Goal: Find specific page/section: Find specific page/section

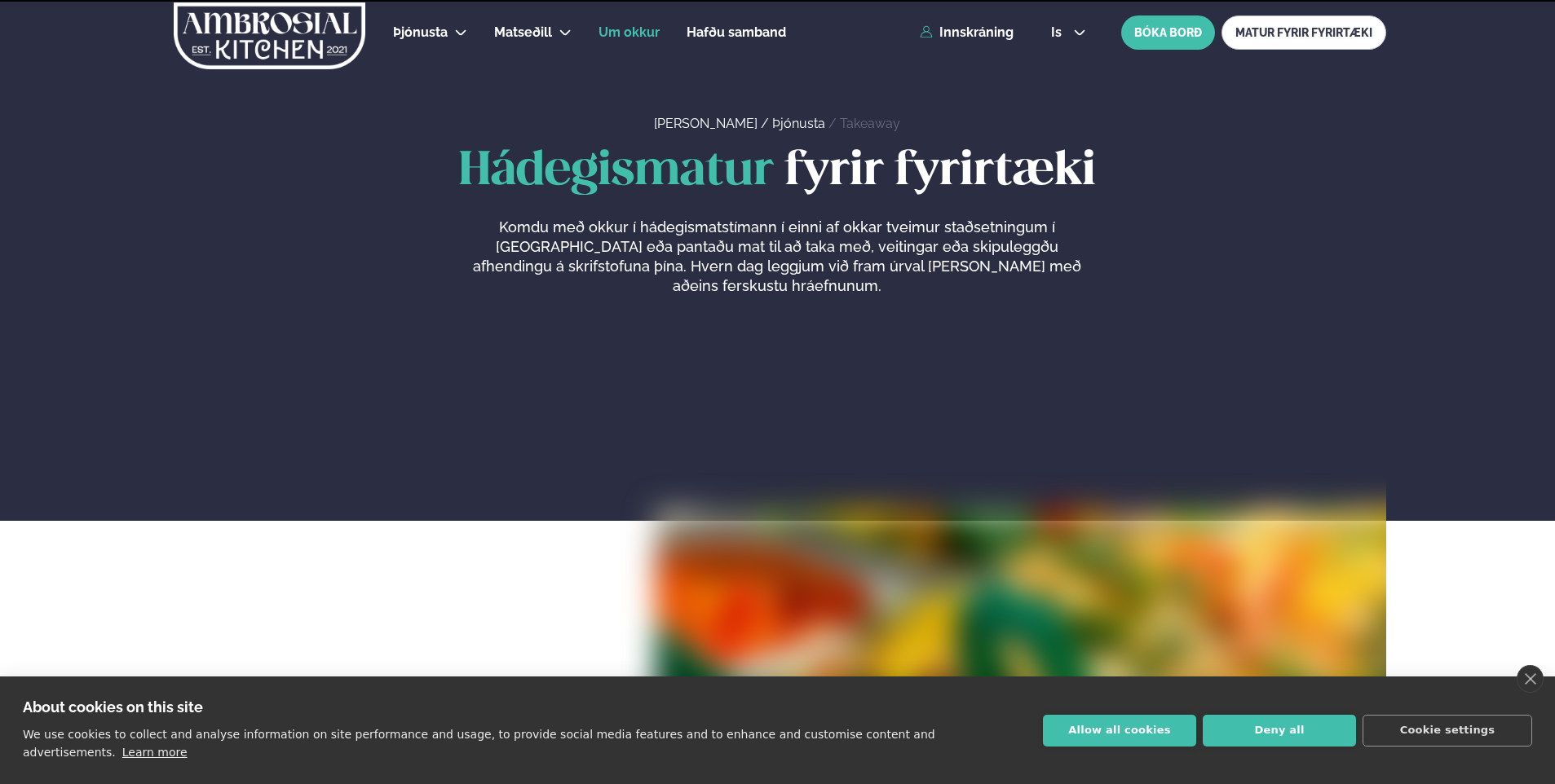
click at [637, 33] on span "Um okkur" at bounding box center [628, 32] width 61 height 15
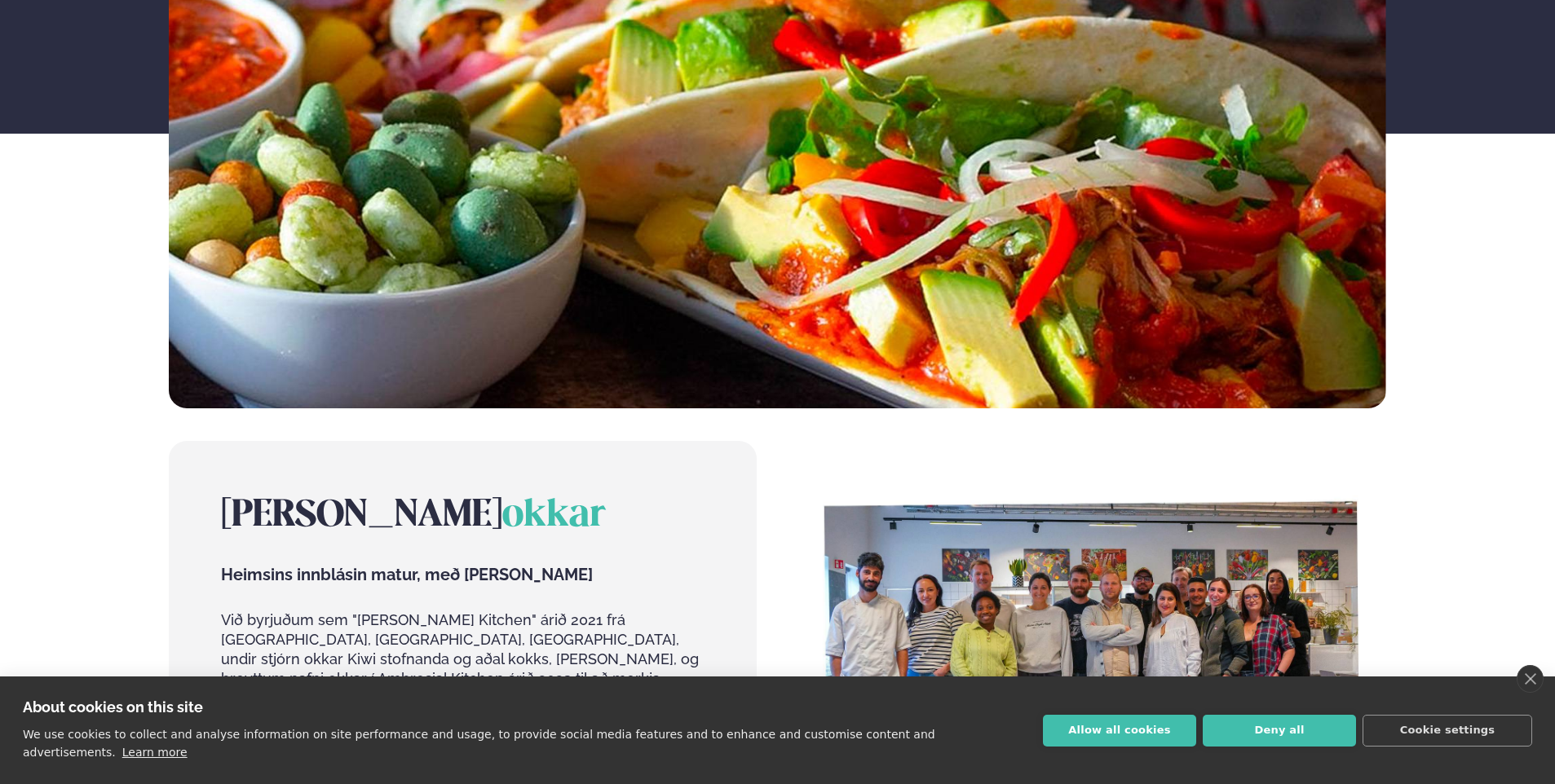
scroll to position [489, 0]
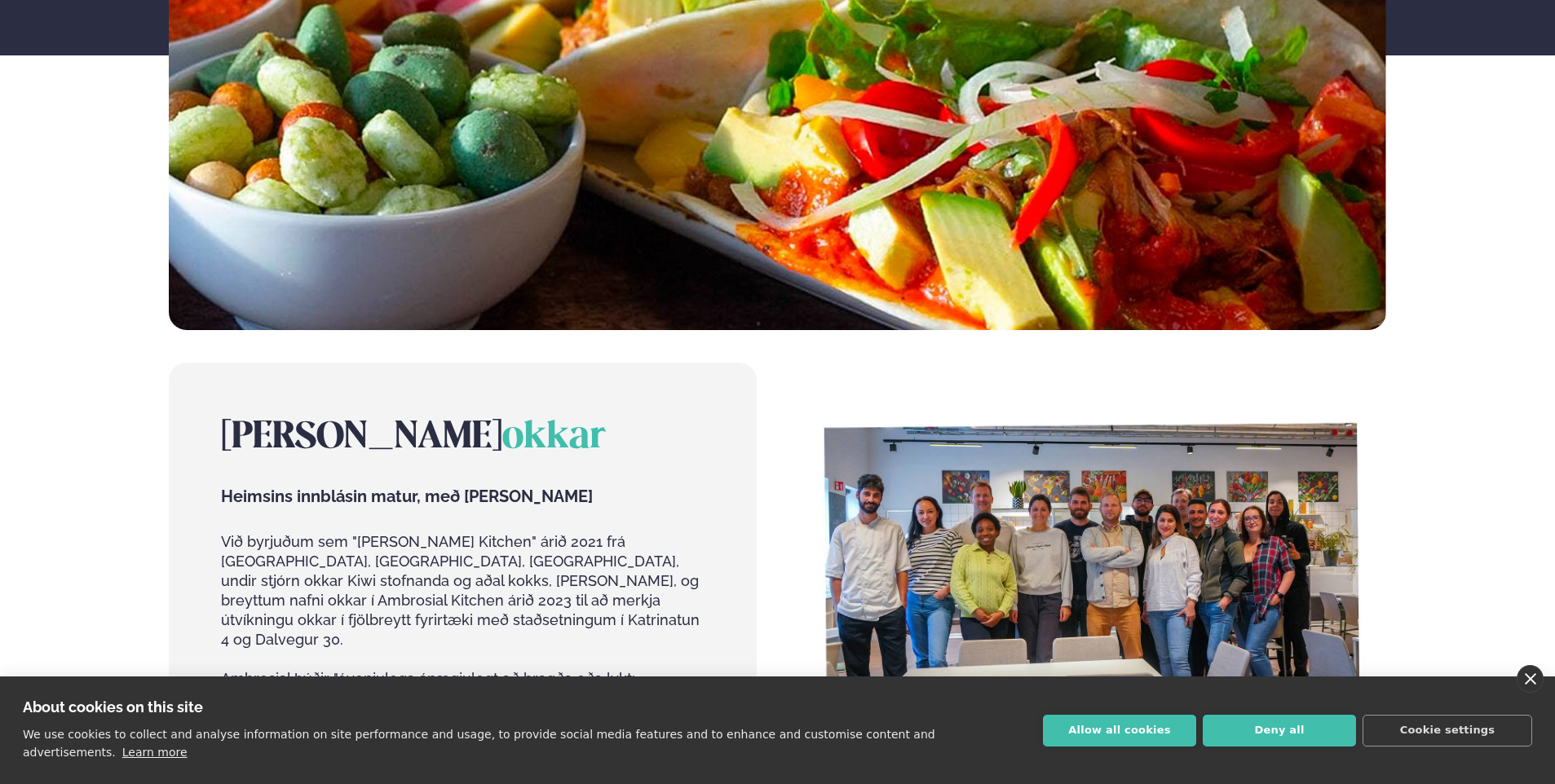
click at [1538, 693] on link "close" at bounding box center [1530, 678] width 27 height 28
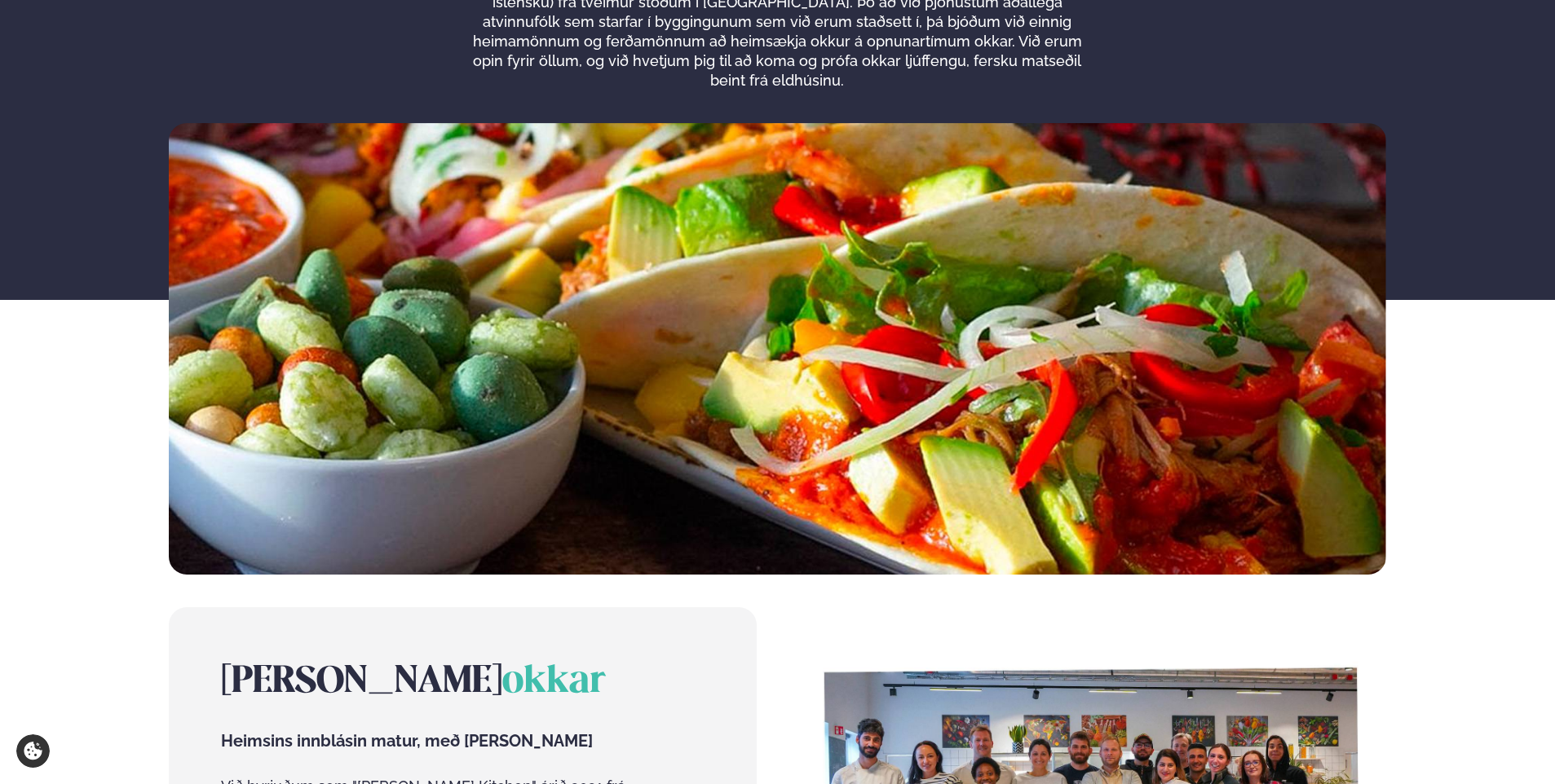
scroll to position [570, 0]
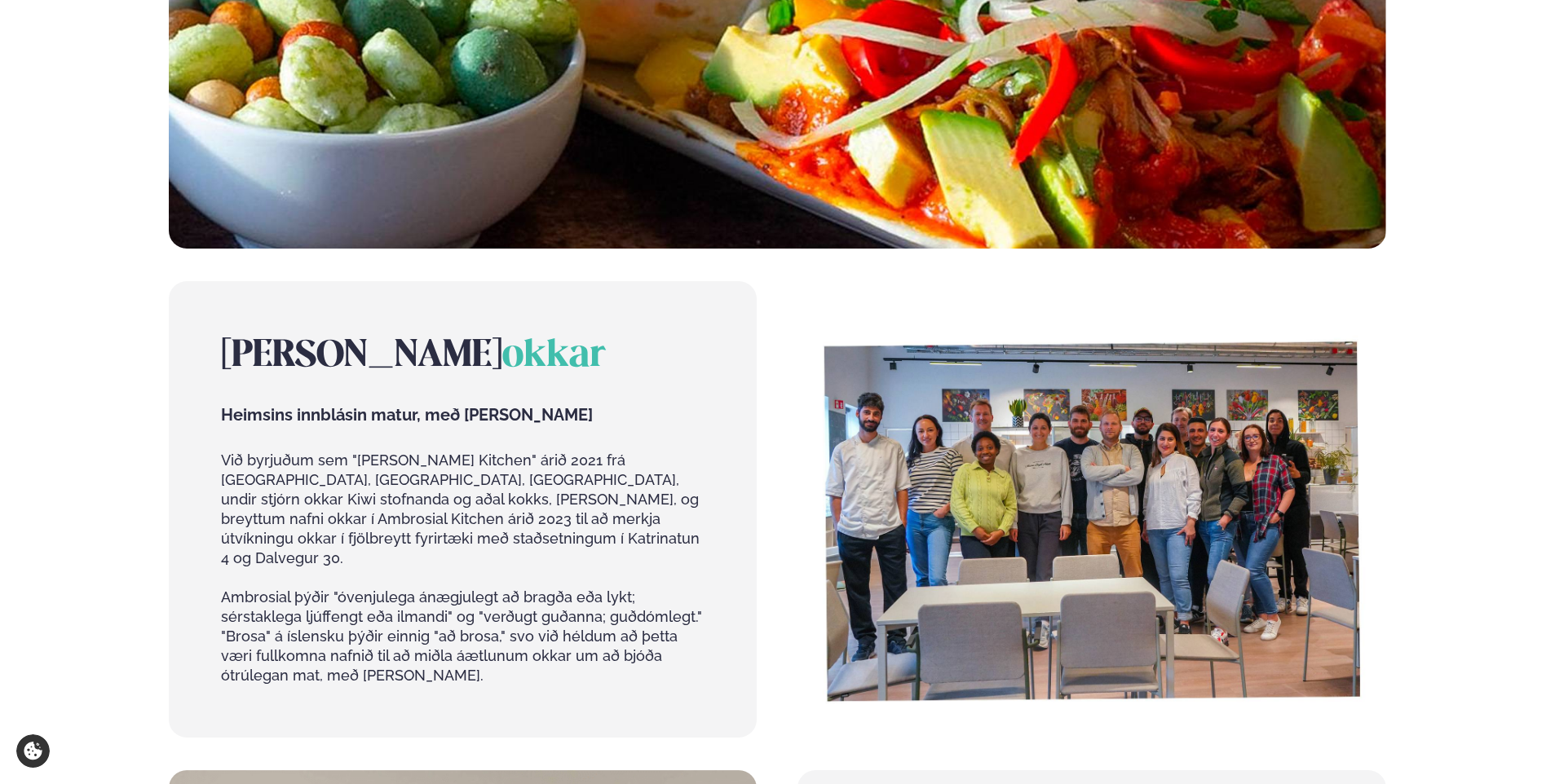
click at [1058, 491] on img at bounding box center [1092, 509] width 588 height 456
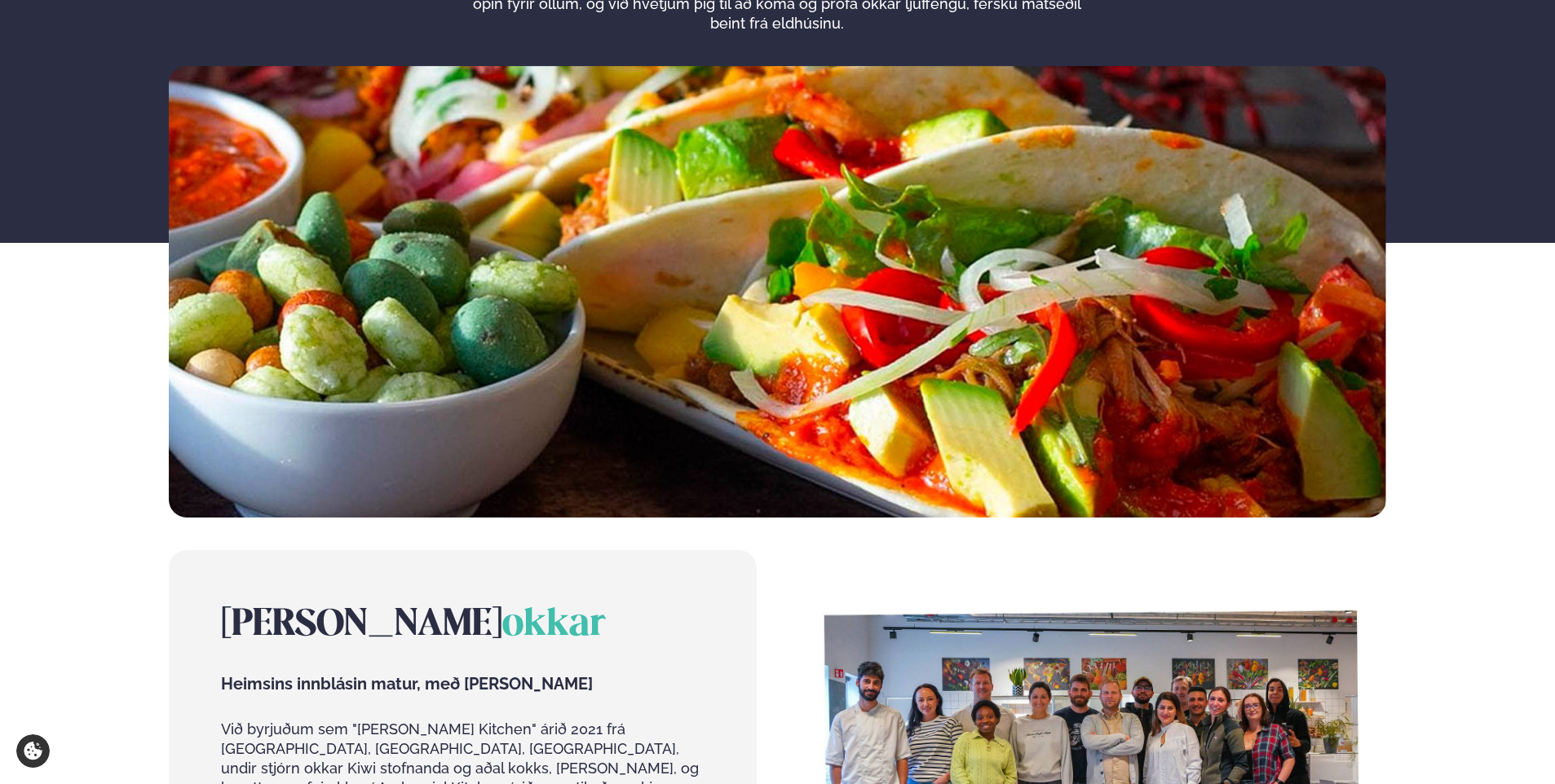
scroll to position [0, 0]
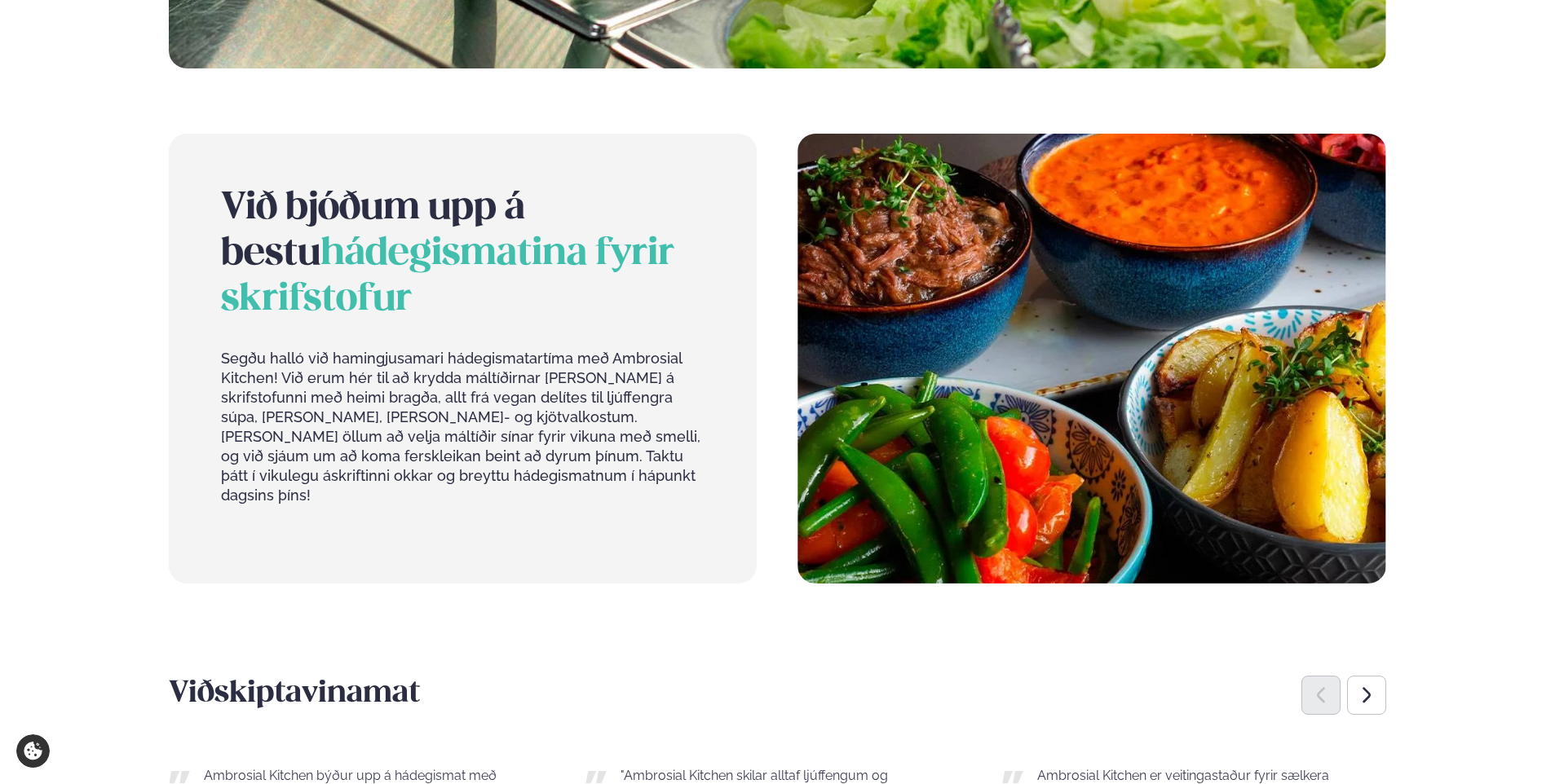
scroll to position [1060, 0]
